Goal: Submit feedback/report problem: Submit feedback/report problem

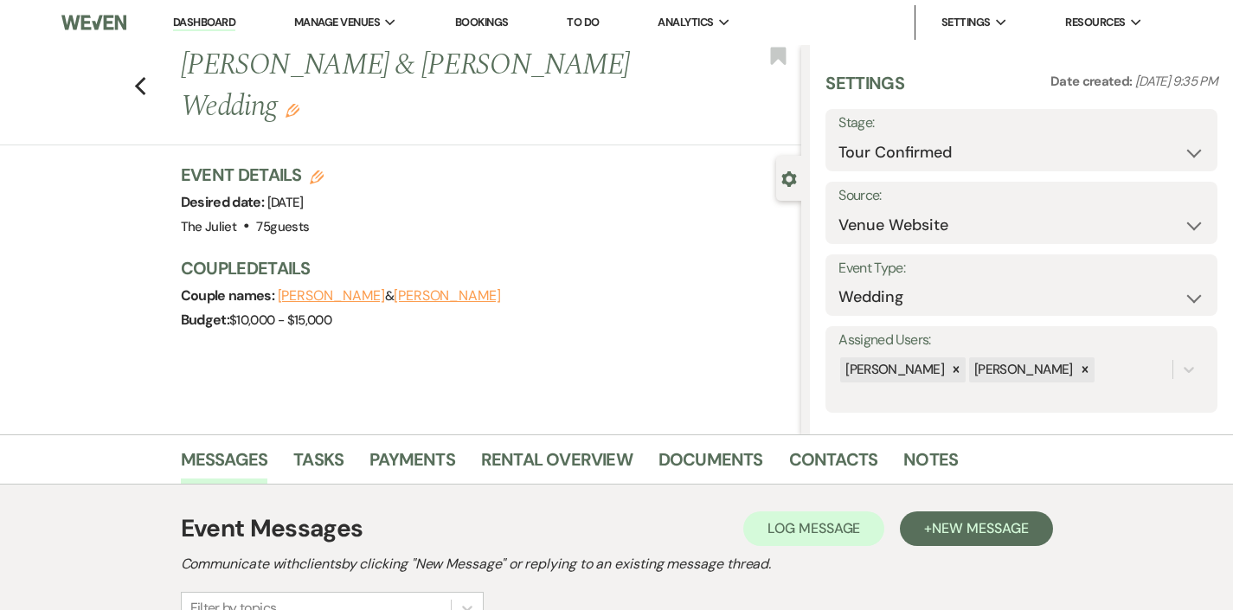
select select "4"
select select "5"
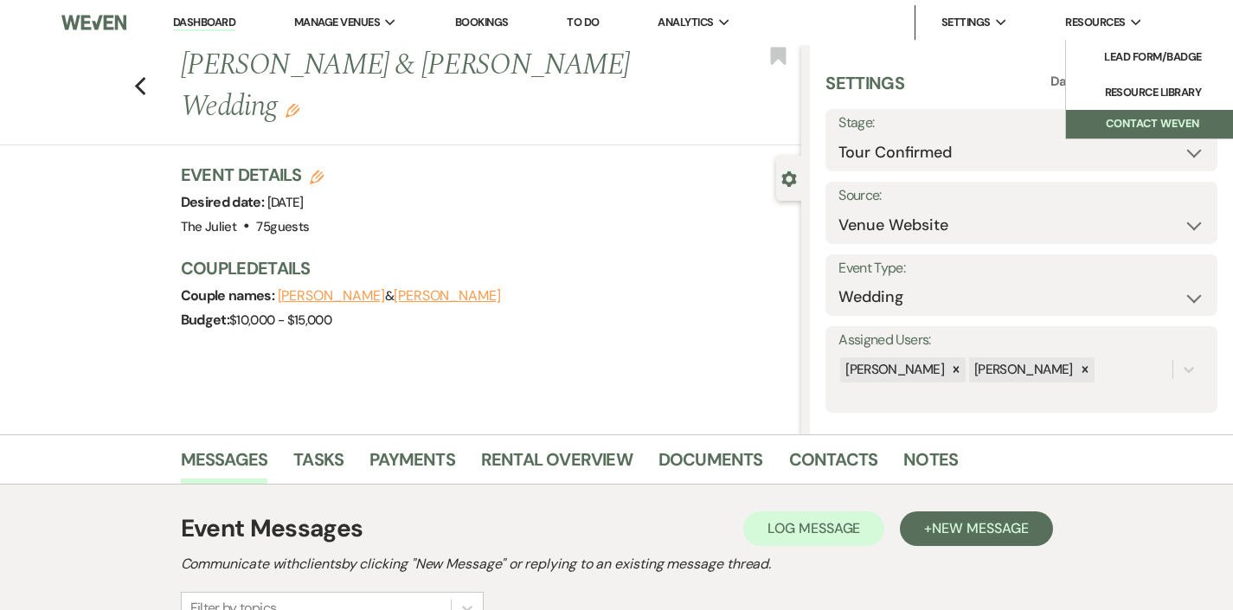
click at [1101, 123] on button "Contact Weven" at bounding box center [1152, 124] width 173 height 29
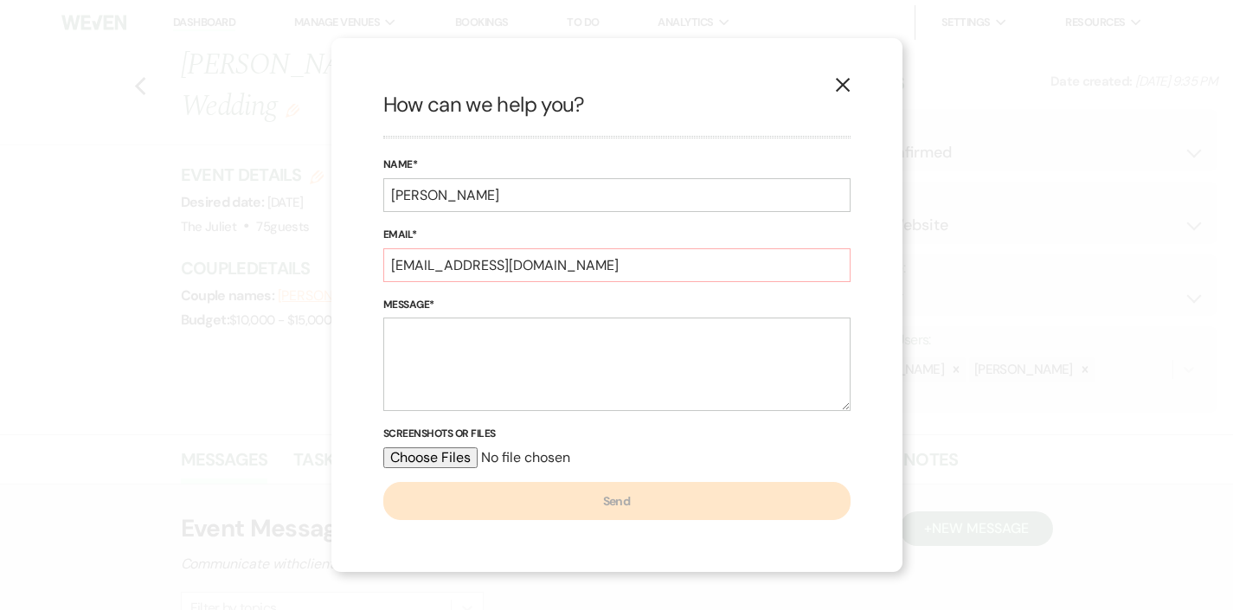
click at [837, 87] on icon "X" at bounding box center [843, 85] width 16 height 16
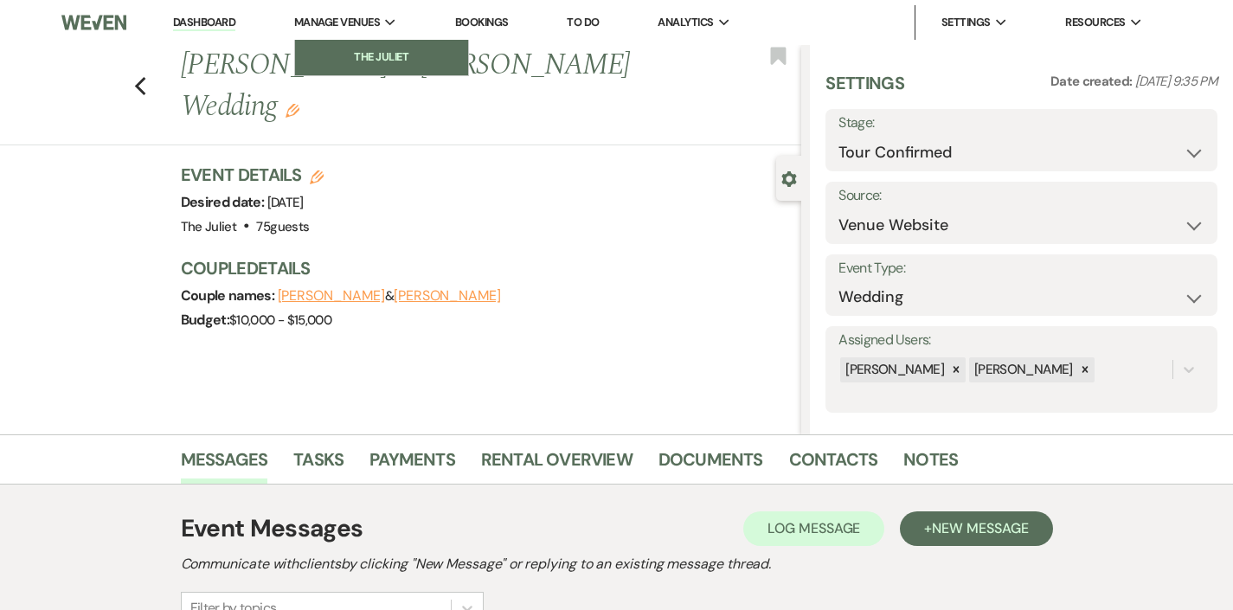
click at [372, 64] on li "The Juliet" at bounding box center [382, 56] width 156 height 17
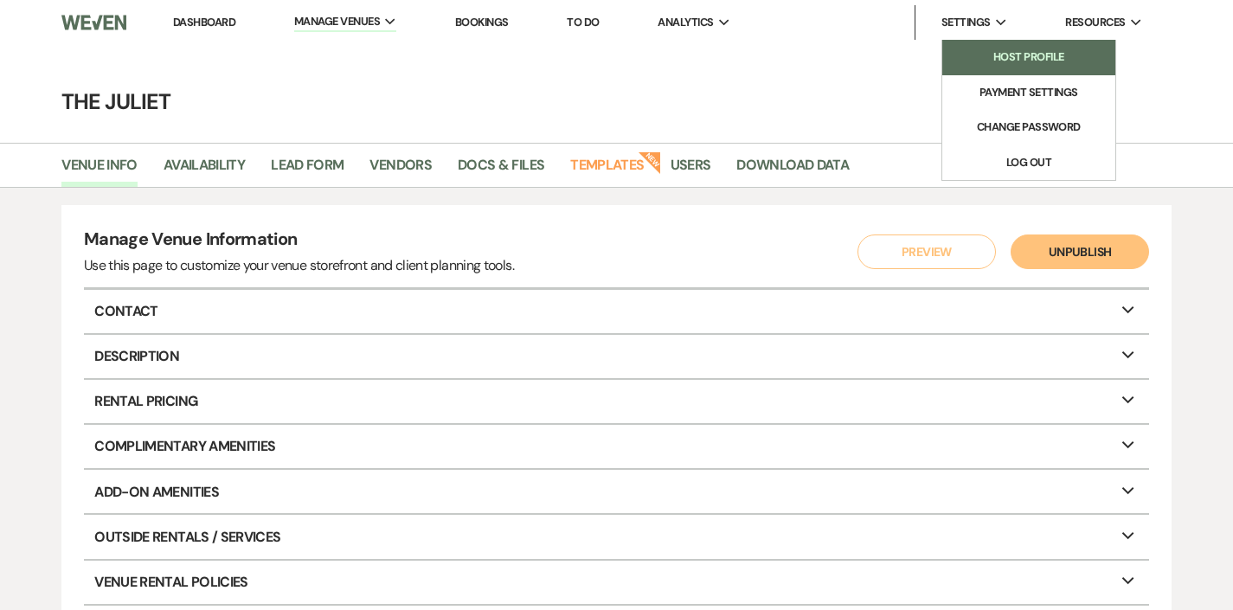
click at [985, 62] on li "Host Profile" at bounding box center [1029, 56] width 156 height 17
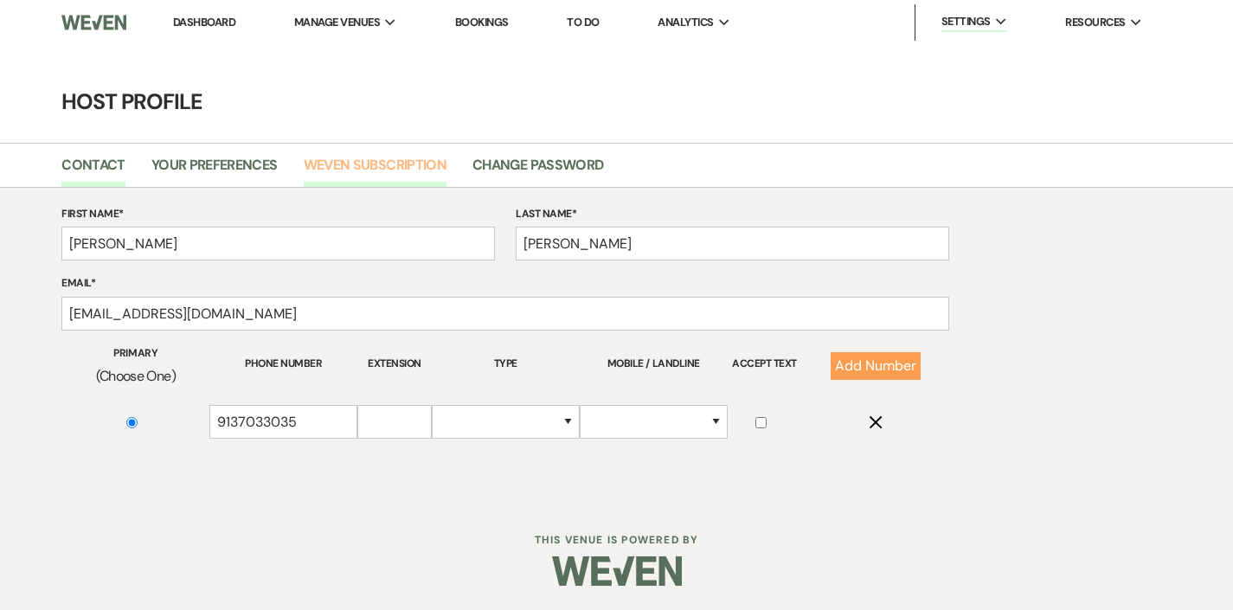
click at [354, 161] on link "Weven Subscription" at bounding box center [375, 170] width 143 height 33
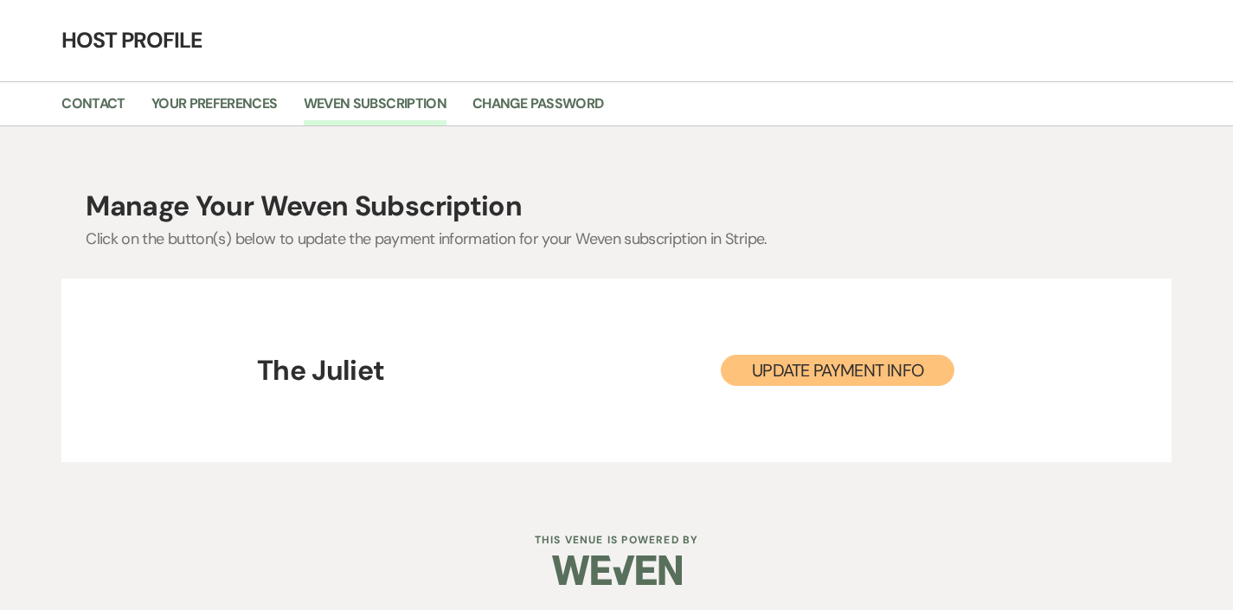
scroll to position [61, 0]
click at [196, 102] on link "Your Preferences" at bounding box center [214, 109] width 126 height 33
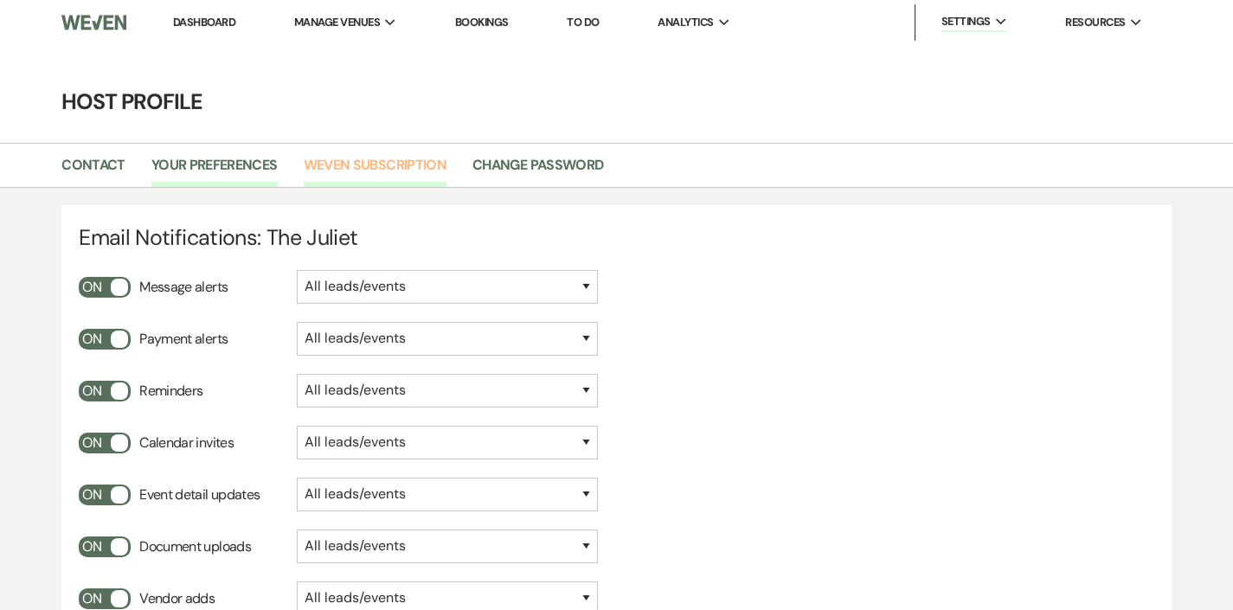
click at [407, 172] on link "Weven Subscription" at bounding box center [375, 170] width 143 height 33
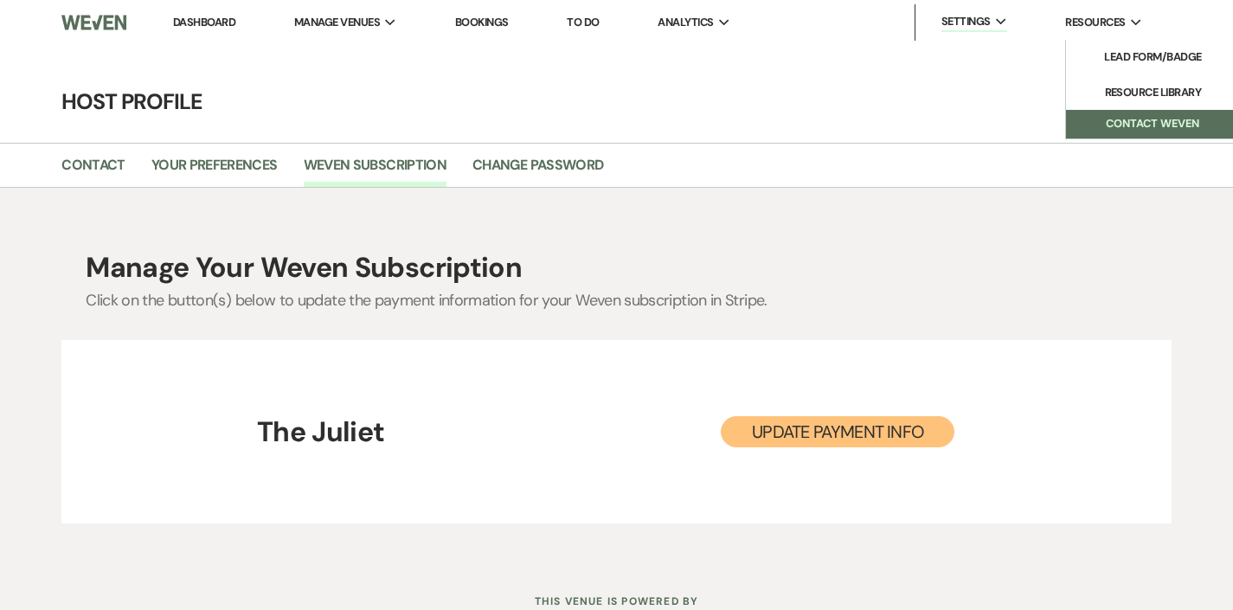
click at [1106, 125] on button "Contact Weven" at bounding box center [1152, 124] width 173 height 29
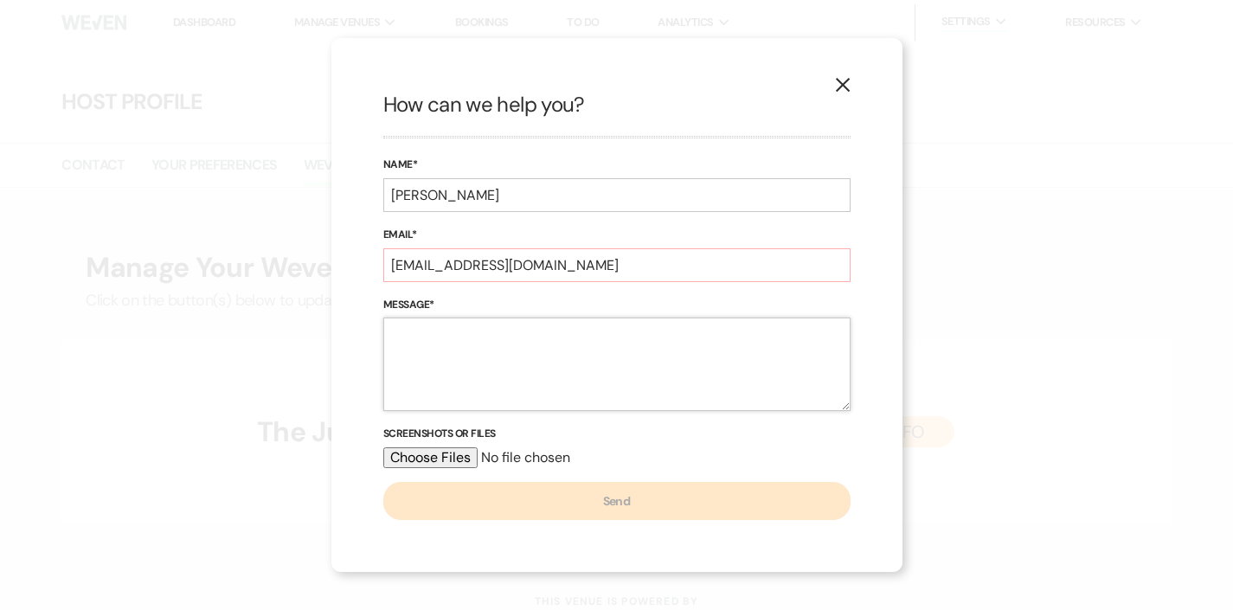
click at [526, 362] on textarea "Message*" at bounding box center [616, 364] width 467 height 93
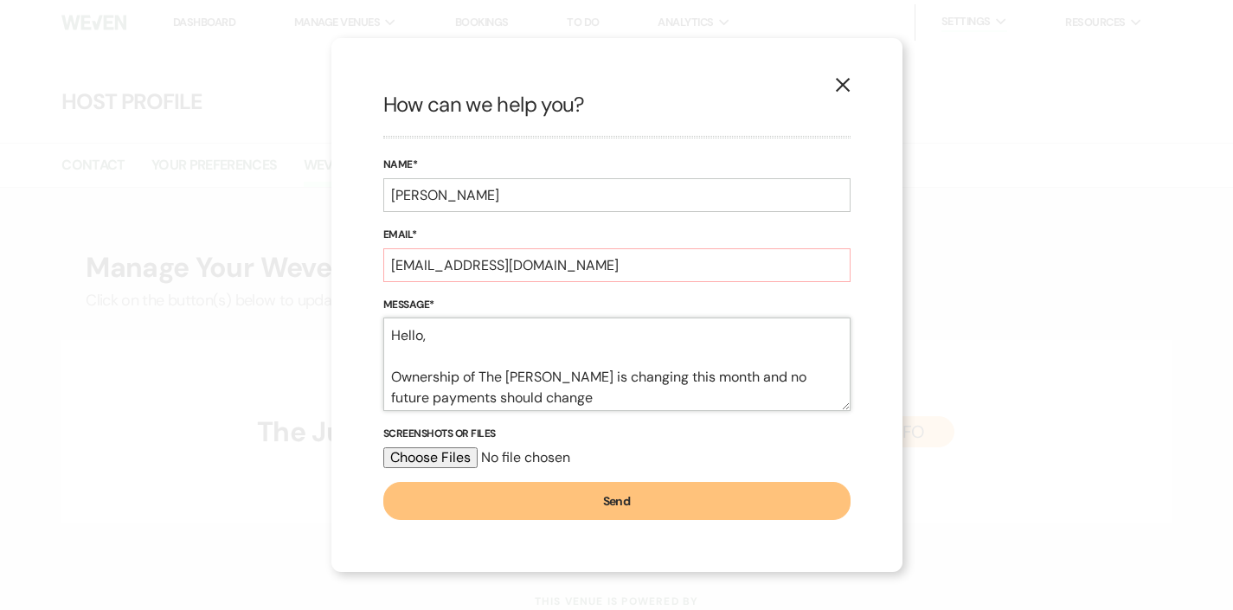
drag, startPoint x: 559, startPoint y: 402, endPoint x: 382, endPoint y: 375, distance: 178.5
click at [383, 375] on textarea "Hello, Ownership of The [PERSON_NAME] is changing this month and no future paym…" at bounding box center [616, 364] width 467 height 93
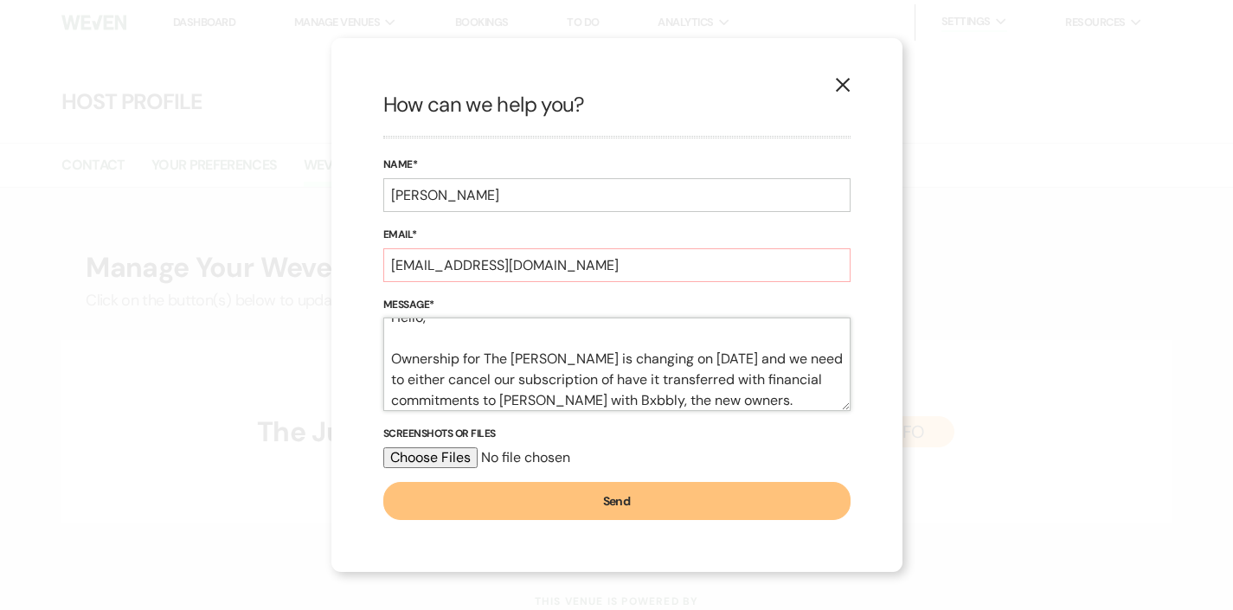
click at [481, 401] on textarea "Hello, Ownership for The [PERSON_NAME] is changing on [DATE] and we need to eit…" at bounding box center [616, 364] width 467 height 93
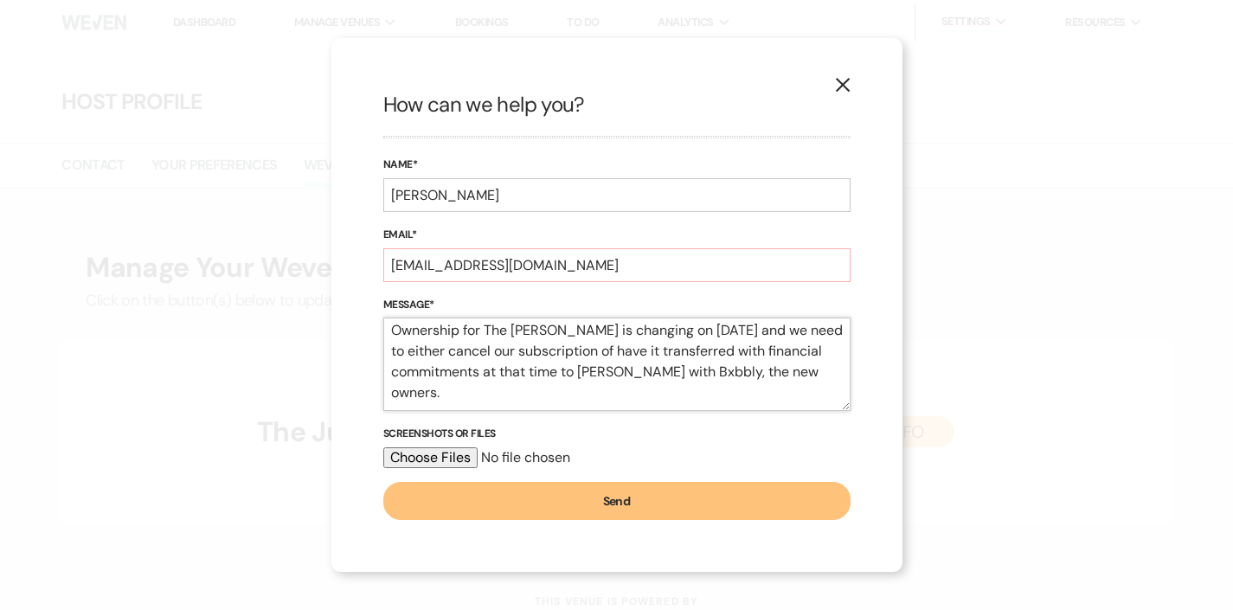
scroll to position [47, 0]
click at [477, 394] on textarea "Hello, Ownership for The [PERSON_NAME] is changing on [DATE] and we need to eit…" at bounding box center [616, 364] width 467 height 93
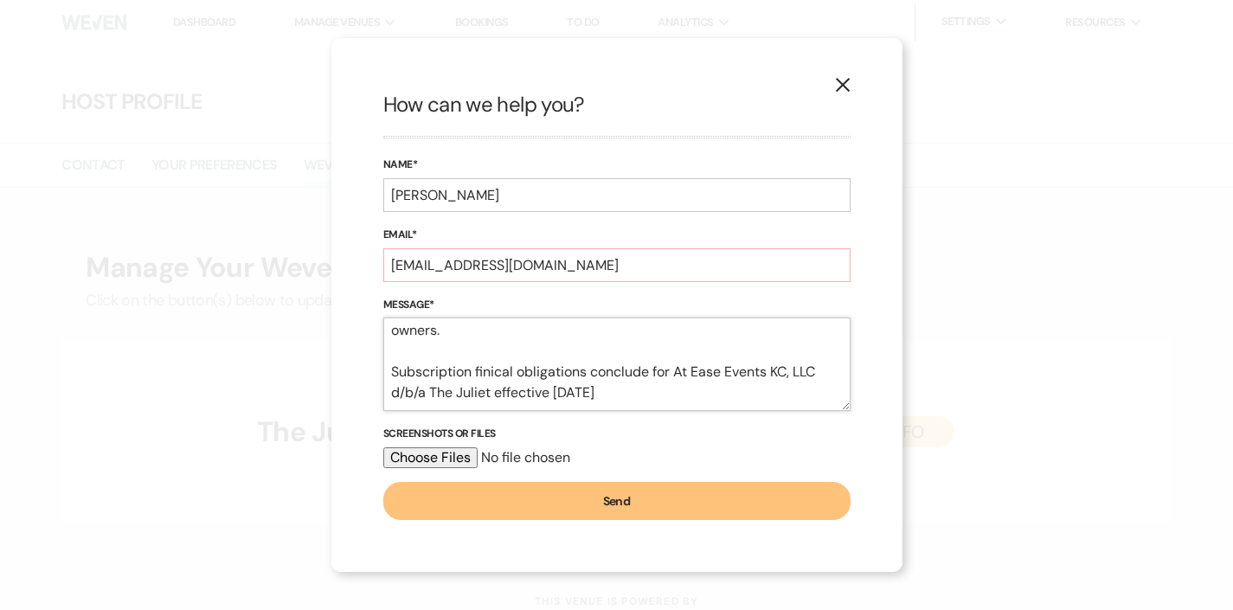
scroll to position [143, 0]
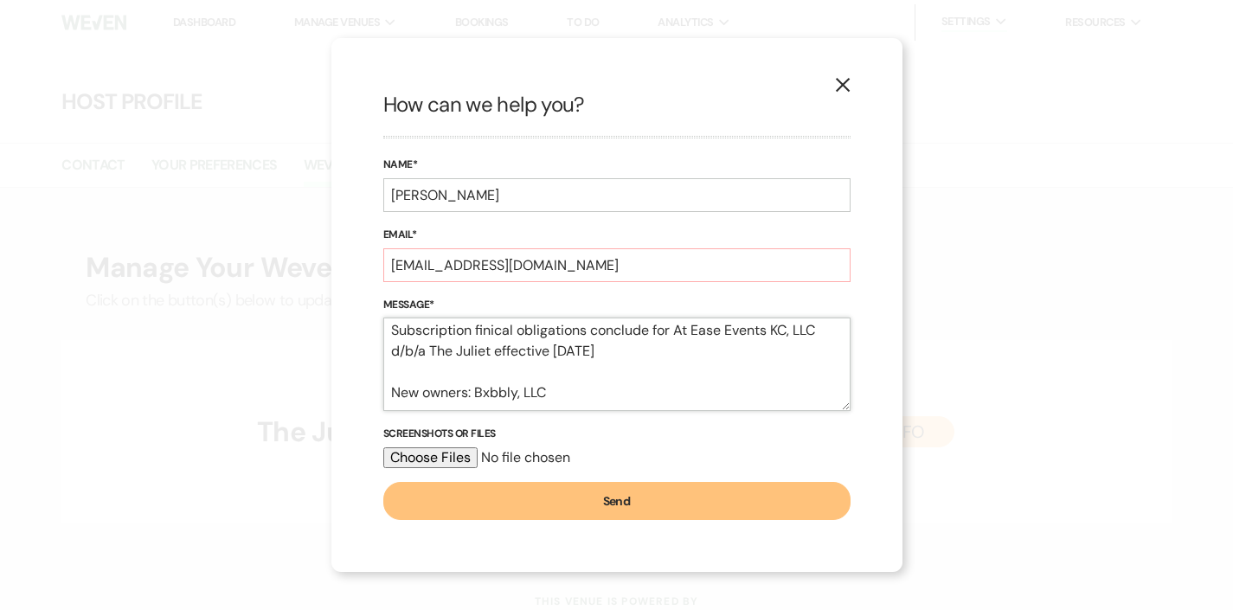
paste textarea "[PERSON_NAME] <[PERSON_NAME][EMAIL_ADDRESS][DOMAIN_NAME]> cc: [PERSON_NAME] <[E…"
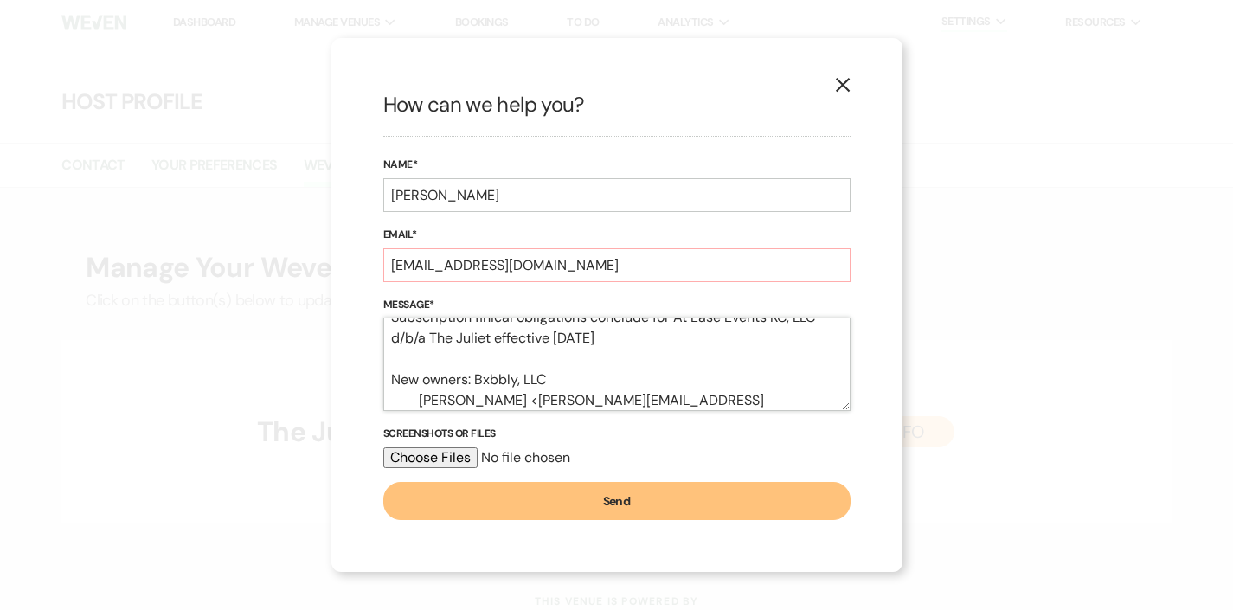
scroll to position [184, 0]
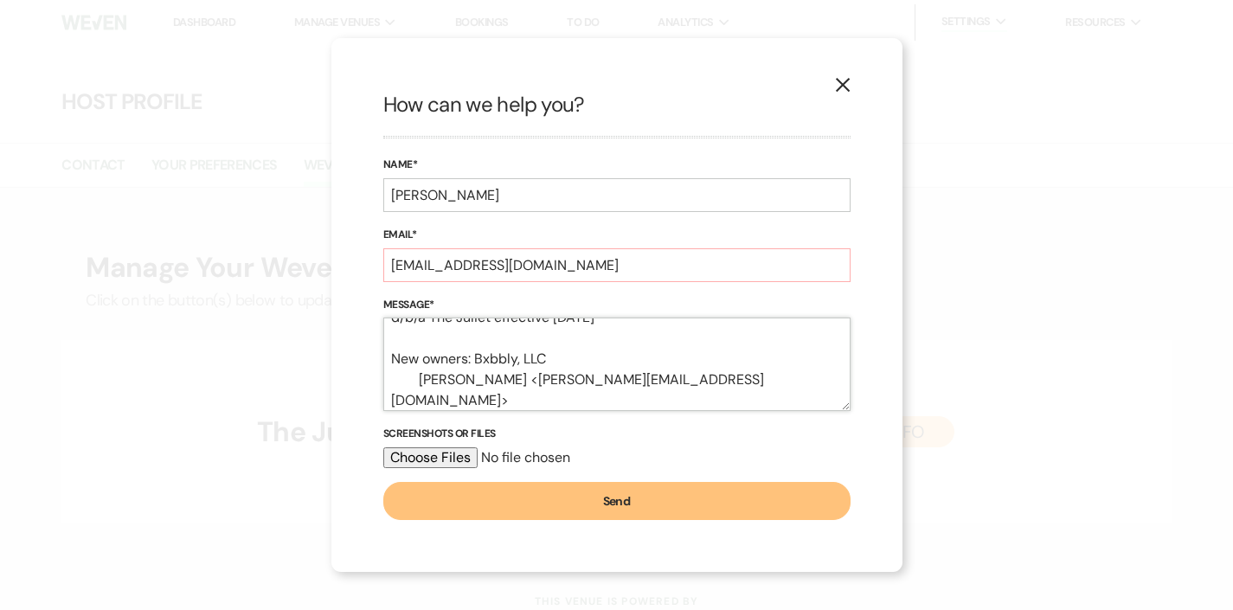
click at [420, 401] on textarea "Hello, Ownership for The [PERSON_NAME] is changing on [DATE] and we need to eit…" at bounding box center [616, 364] width 467 height 93
click at [425, 380] on textarea "Hello, Ownership for The [PERSON_NAME] is changing on [DATE] and we need to eit…" at bounding box center [616, 364] width 467 height 93
click at [479, 381] on textarea "Hello, Ownership for The [PERSON_NAME] is changing on [DATE] and we need to eit…" at bounding box center [616, 364] width 467 height 93
click at [594, 379] on textarea "Hello, Ownership for The [PERSON_NAME] is changing on [DATE] and we need to eit…" at bounding box center [616, 364] width 467 height 93
click at [469, 379] on textarea "Hello, Ownership for The [PERSON_NAME] is changing on [DATE] and we need to eit…" at bounding box center [616, 364] width 467 height 93
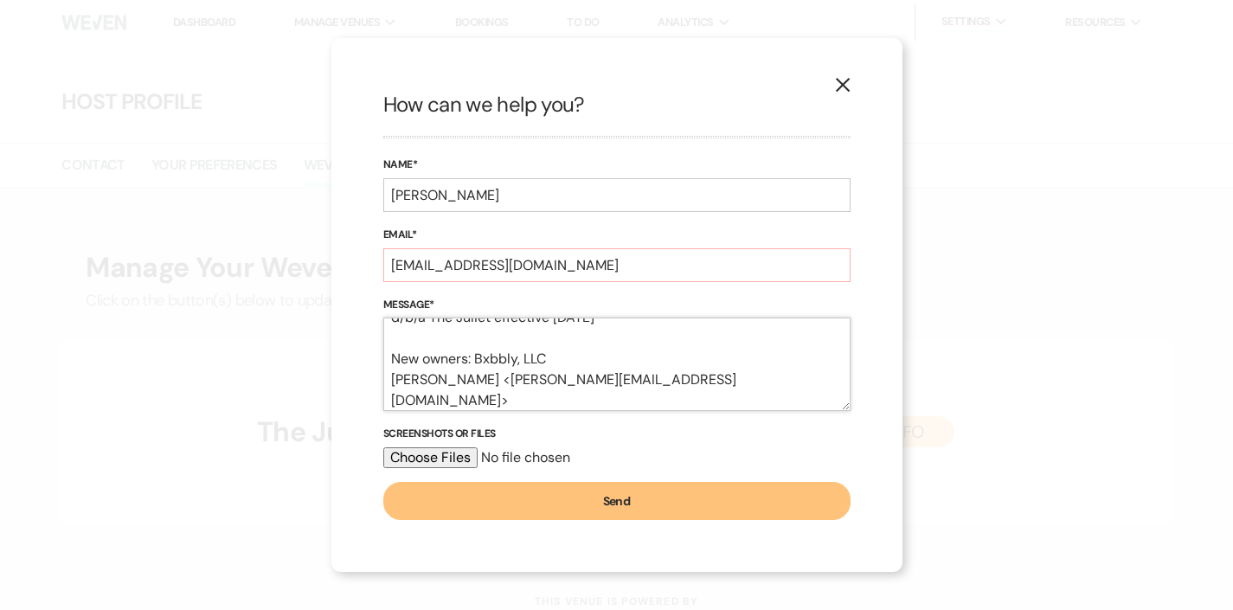
click at [581, 350] on textarea "Hello, Ownership for The [PERSON_NAME] is changing on [DATE] and we need to eit…" at bounding box center [616, 364] width 467 height 93
type textarea "Hello, Ownership for The [PERSON_NAME] is changing on [DATE] and we need to eit…"
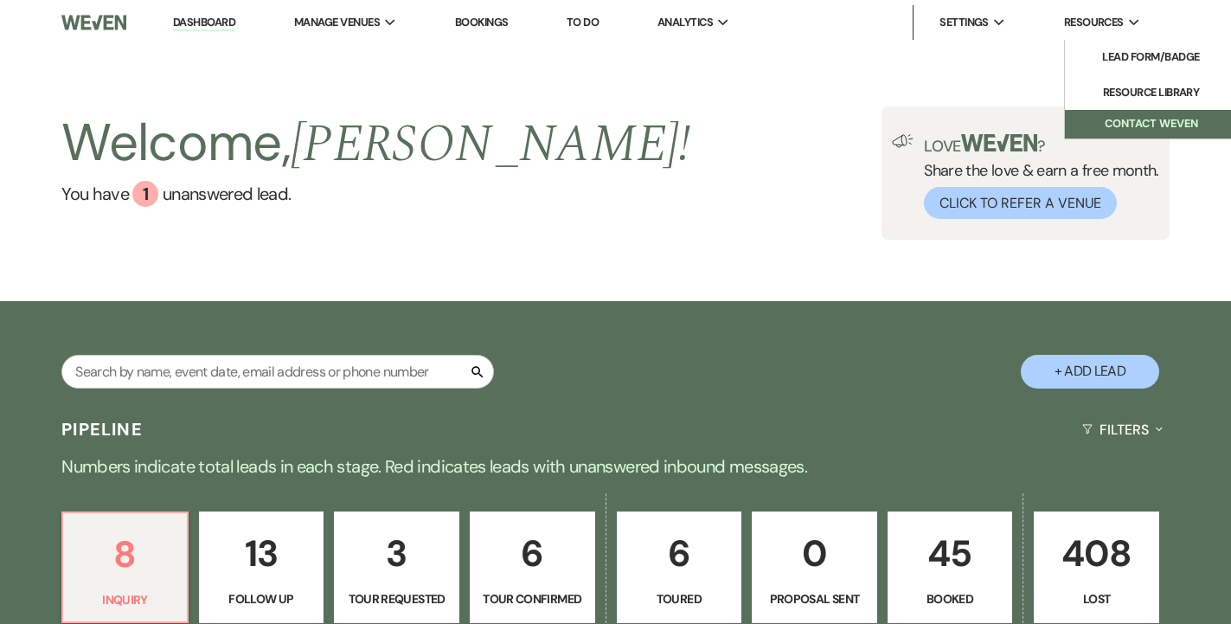
click at [1130, 125] on button "Contact Weven" at bounding box center [1151, 124] width 173 height 29
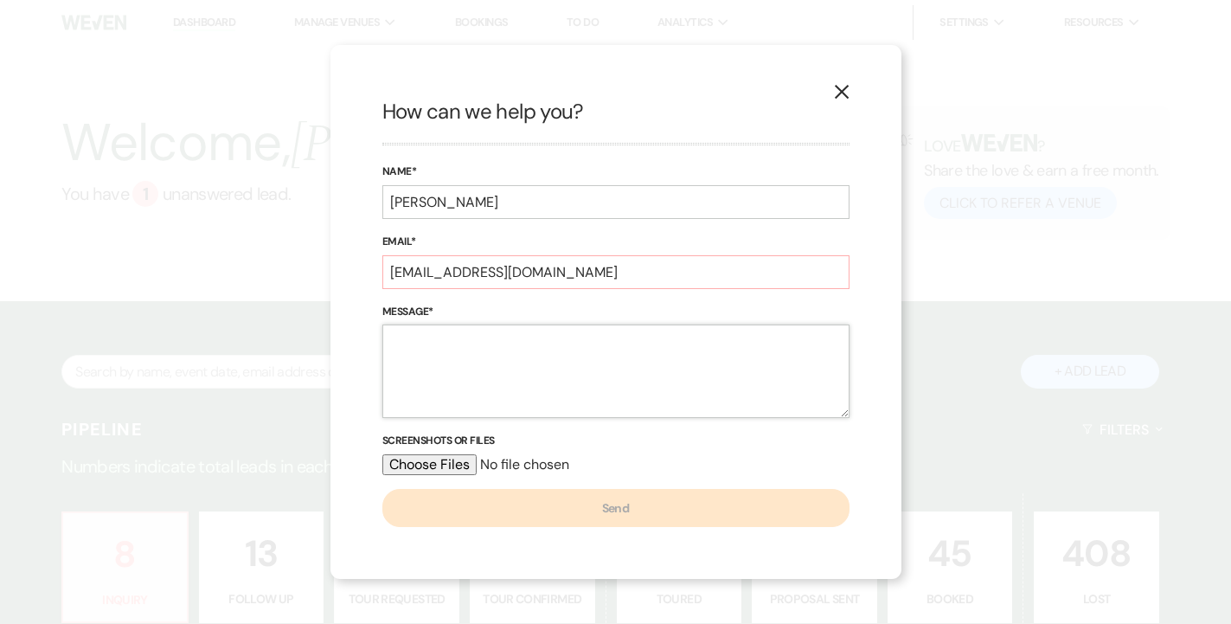
click at [415, 364] on textarea "Message*" at bounding box center [615, 370] width 467 height 93
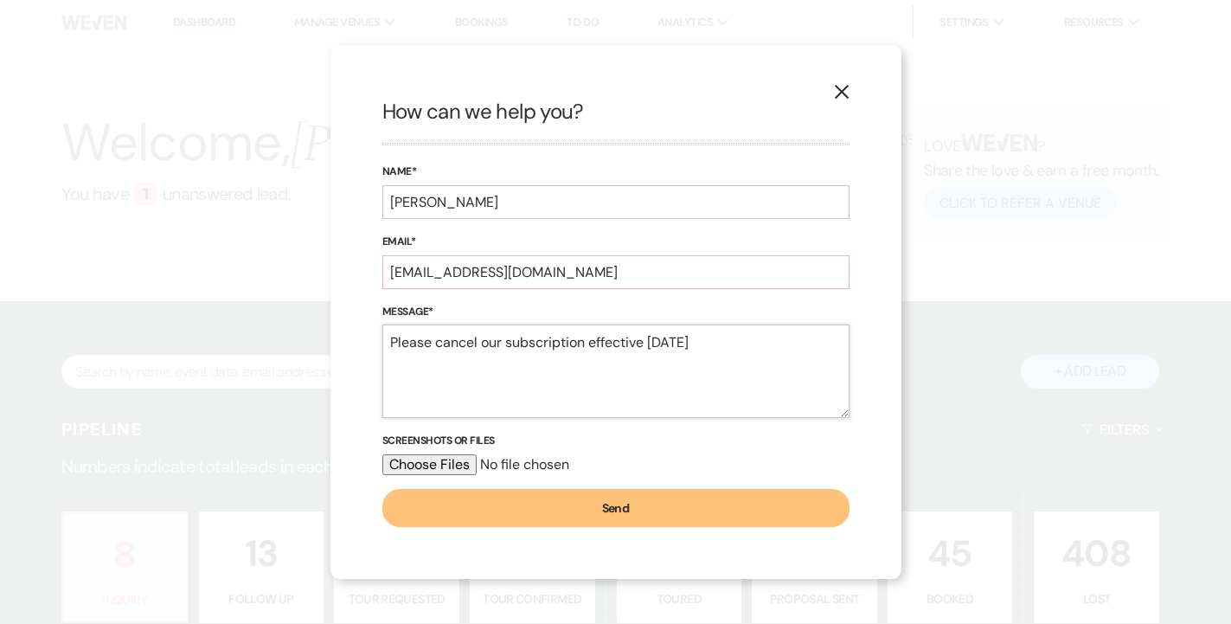
click at [775, 341] on textarea "Please cancel our subscription effective [DATE]" at bounding box center [615, 370] width 467 height 93
type textarea "Please cancel our subscription effective August 28, 2025 Thanks, Laura"
click at [495, 511] on button "Send" at bounding box center [615, 508] width 467 height 38
